Goal: Use online tool/utility: Utilize a website feature to perform a specific function

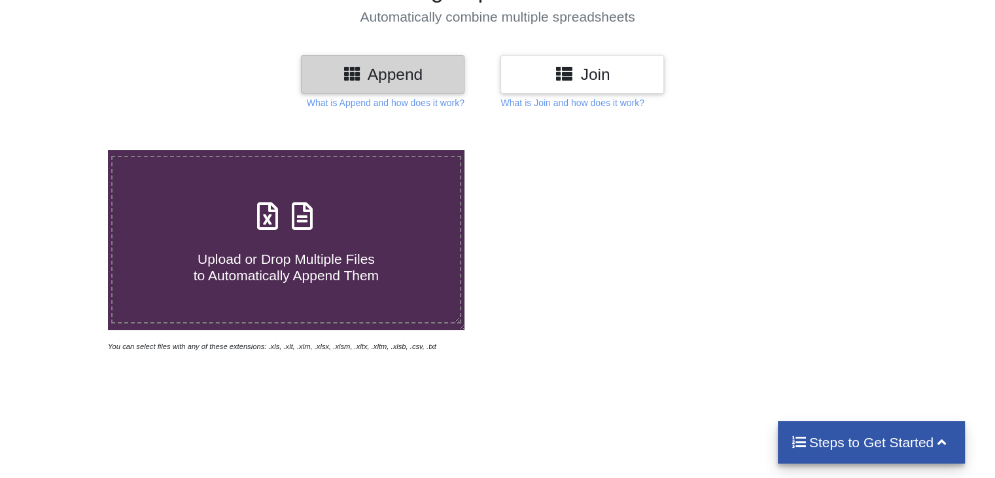
scroll to position [131, 0]
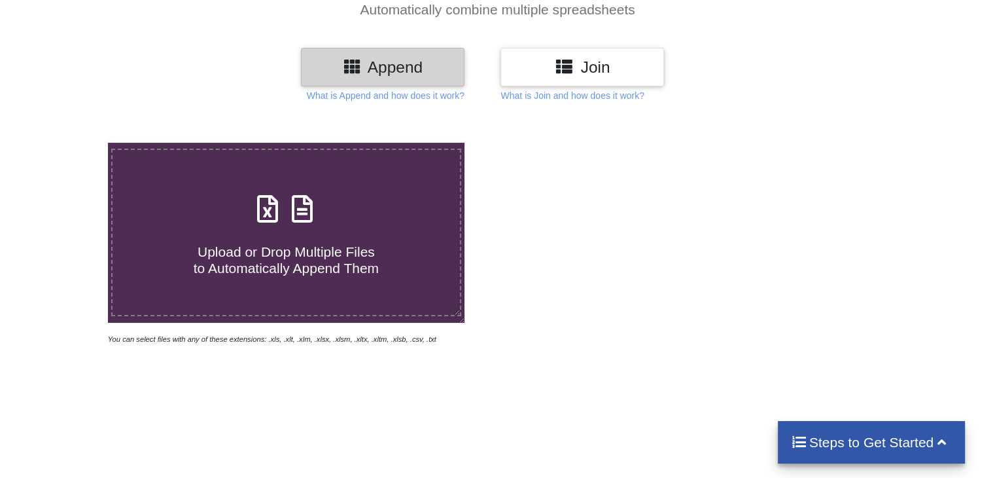
click at [306, 231] on h4 "Upload or Drop Multiple Files to Automatically Append Them" at bounding box center [286, 252] width 347 height 50
click at [68, 143] on input "Upload or Drop Multiple Files to Automatically Append Them" at bounding box center [68, 143] width 0 height 0
type input "C:\fakepath\Truck Available Record for Incentive program Aug V1.xlsx"
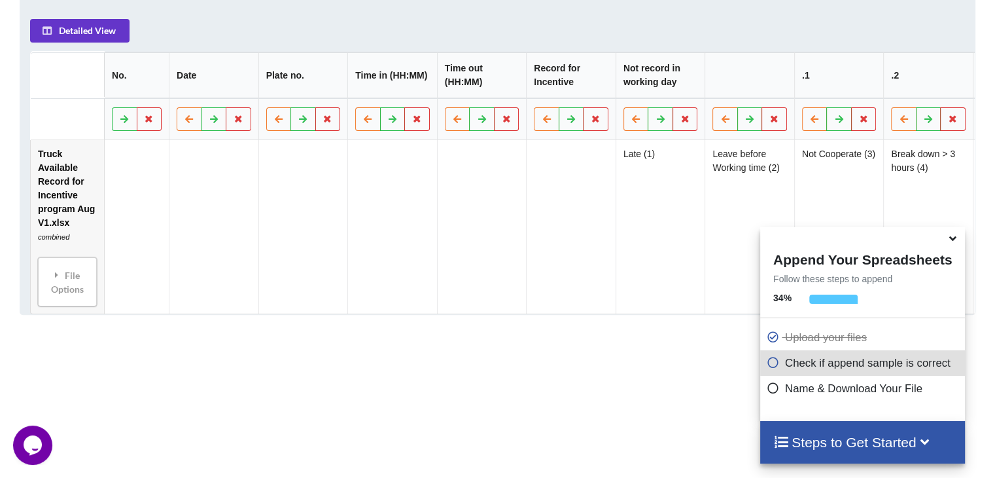
scroll to position [715, 0]
click at [70, 270] on div "File Options" at bounding box center [67, 283] width 51 height 41
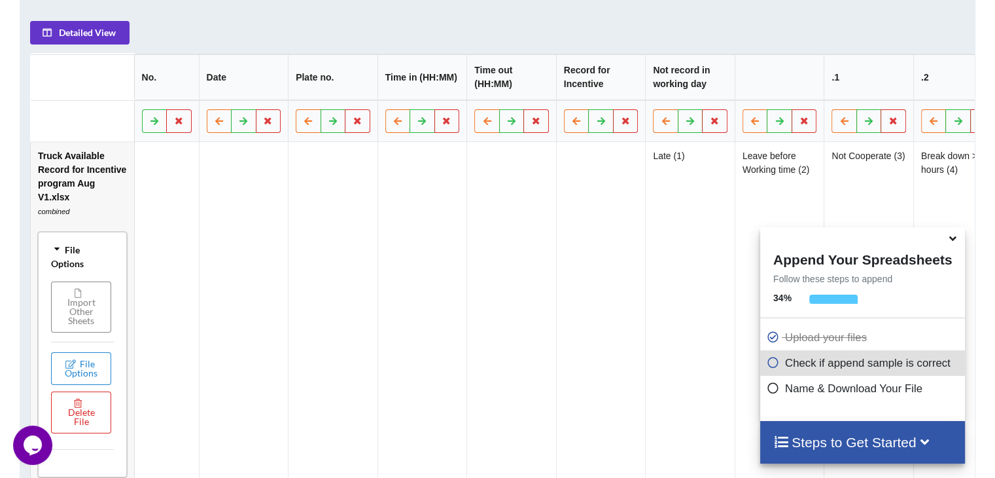
click at [89, 310] on button "Import Other Sheets" at bounding box center [81, 306] width 60 height 51
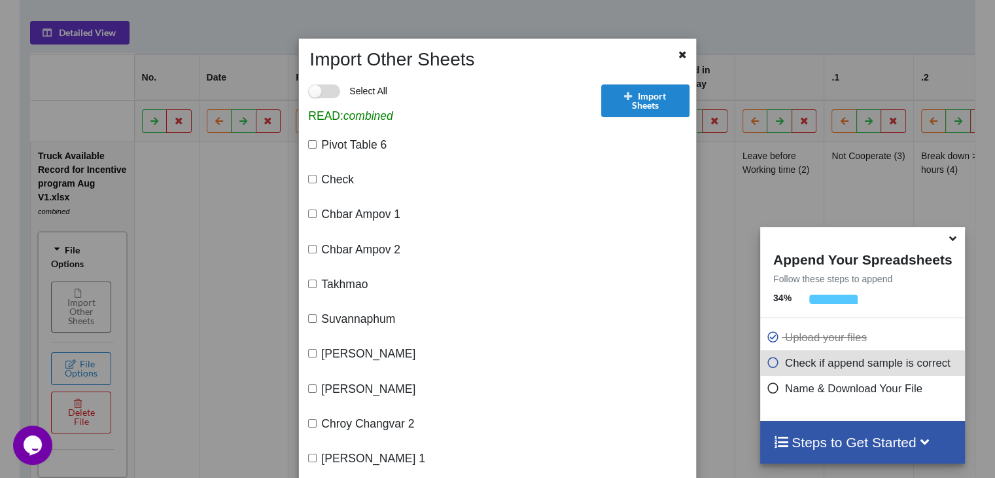
click at [316, 90] on label "Select All" at bounding box center [347, 91] width 79 height 14
checkbox input "true"
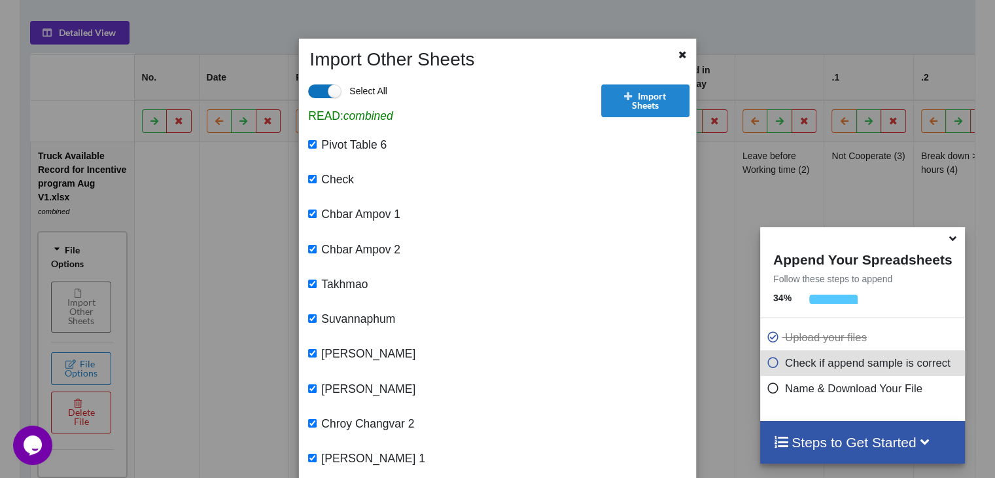
checkbox input "true"
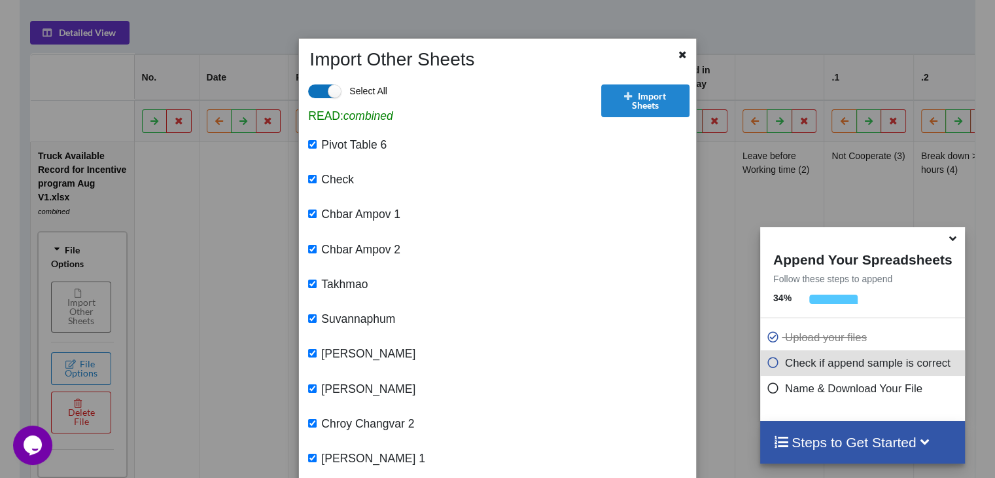
checkbox input "true"
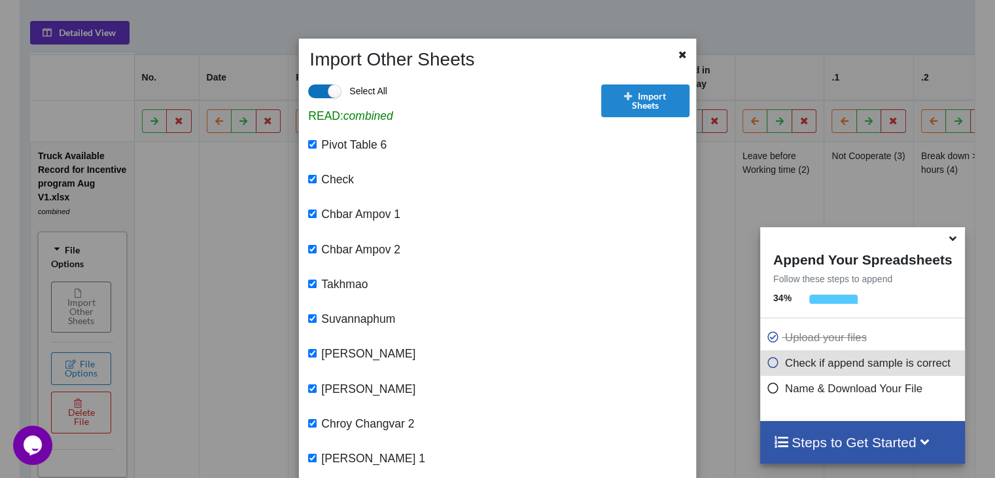
checkbox input "true"
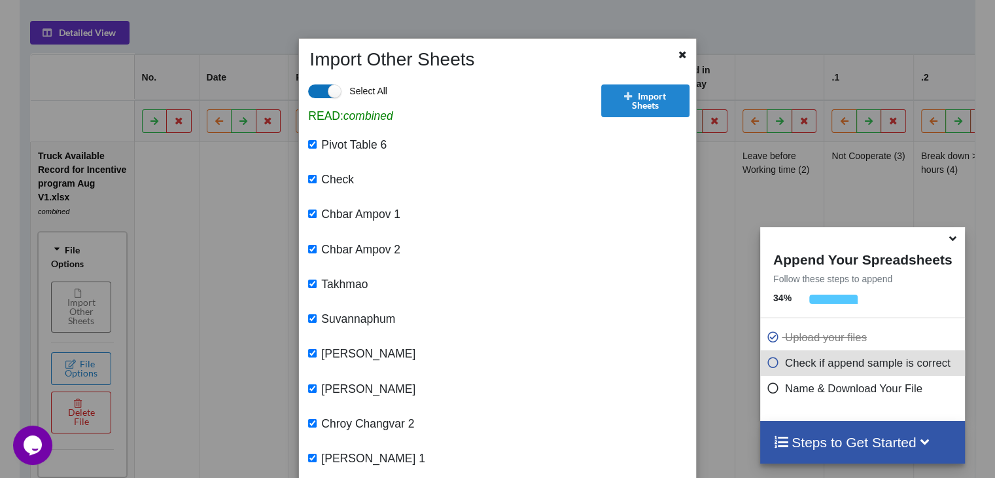
checkbox input "true"
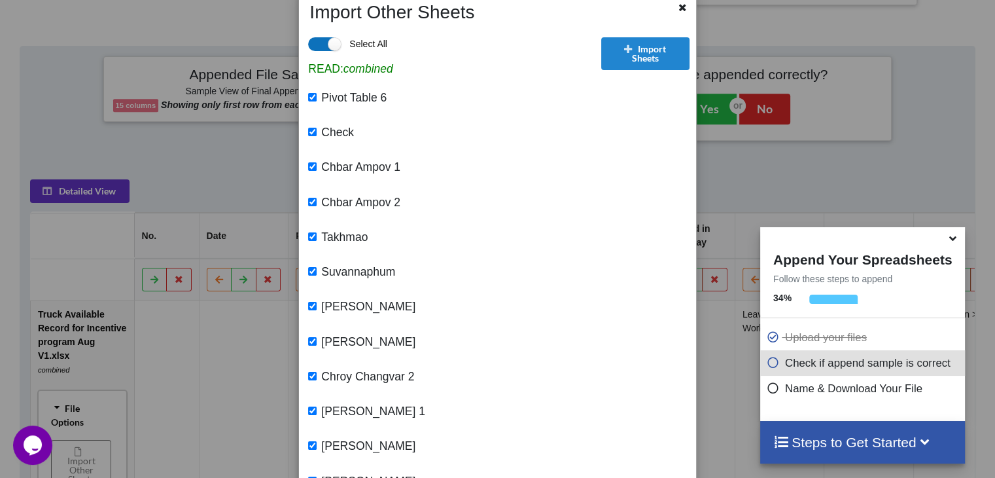
scroll to position [0, 0]
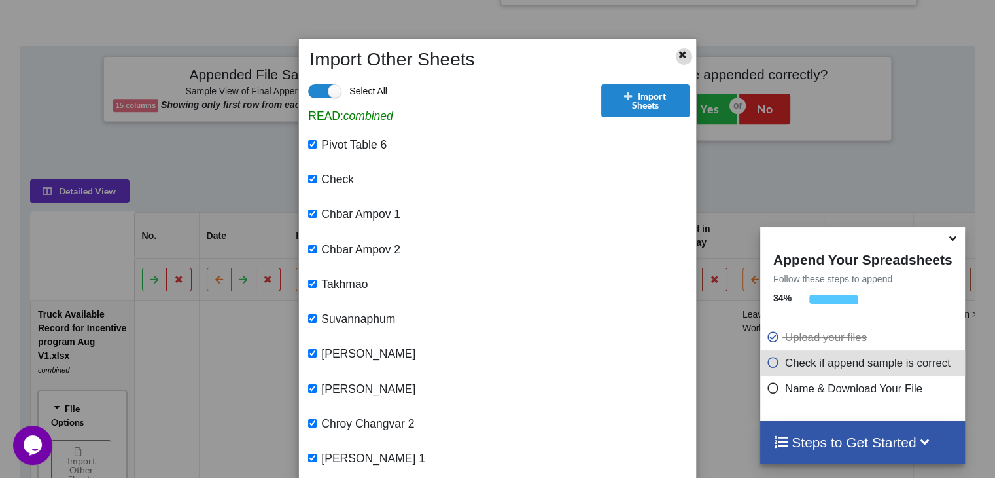
click at [677, 56] on icon at bounding box center [682, 52] width 11 height 9
